Goal: Information Seeking & Learning: Check status

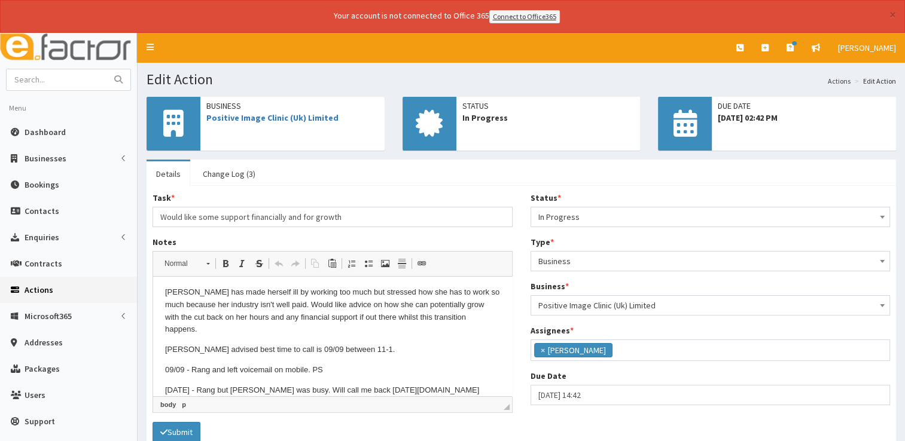
scroll to position [63, 0]
drag, startPoint x: 0, startPoint y: 0, endPoint x: 66, endPoint y: 123, distance: 139.9
click at [66, 123] on link "Dashboard" at bounding box center [68, 132] width 137 height 26
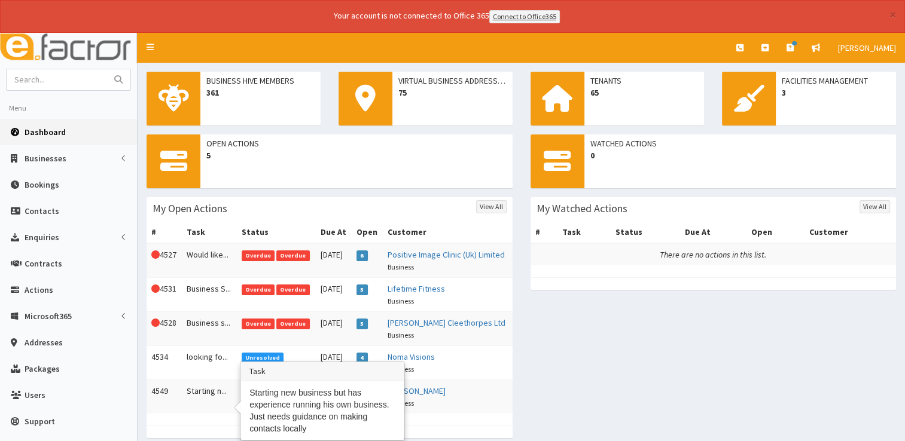
click at [210, 398] on td "Starting n..." at bounding box center [209, 397] width 55 height 34
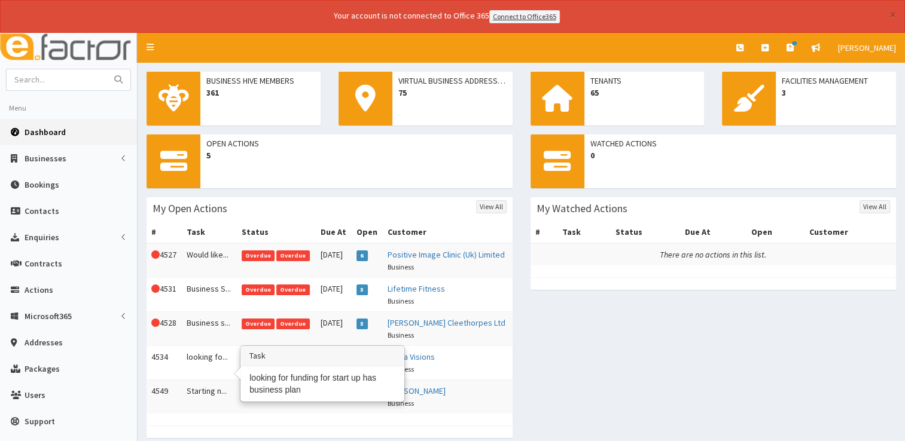
click at [201, 364] on td "looking fo..." at bounding box center [209, 363] width 55 height 34
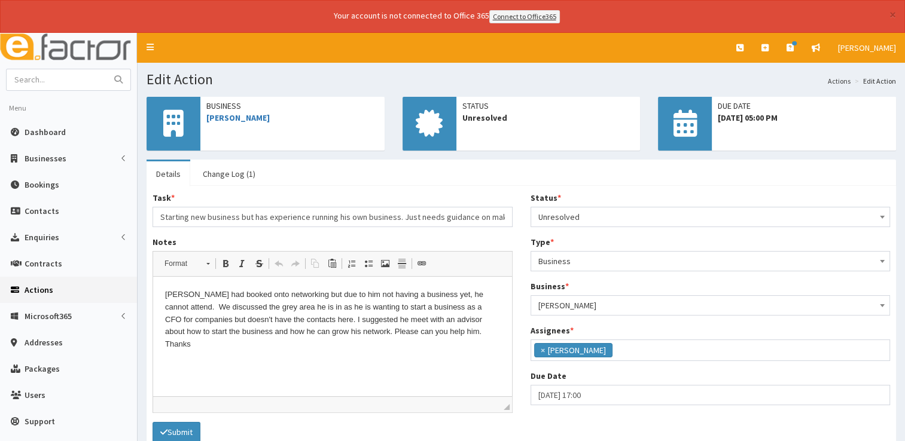
scroll to position [63, 0]
click at [215, 176] on link "Change Log (1)" at bounding box center [229, 173] width 72 height 25
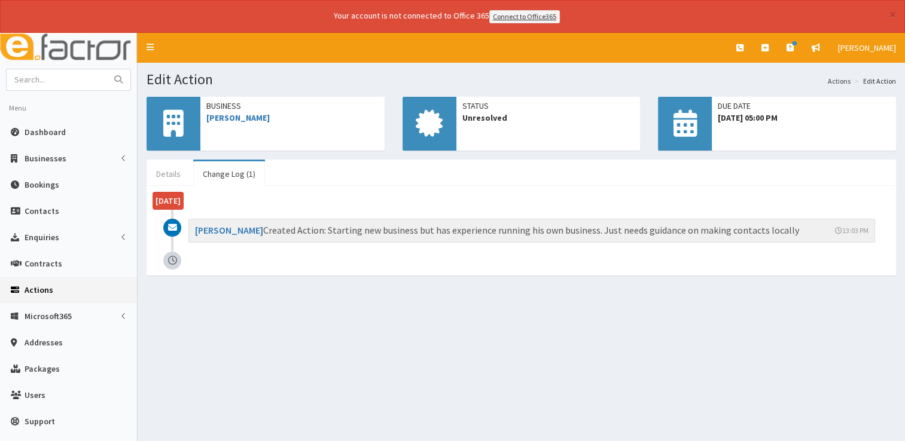
click at [176, 177] on link "Details" at bounding box center [168, 173] width 44 height 25
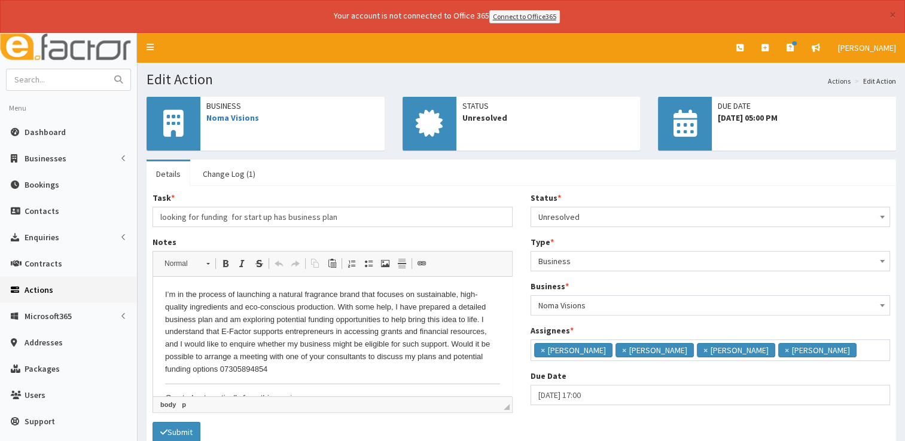
scroll to position [20, 0]
